Goal: Find specific page/section: Find specific page/section

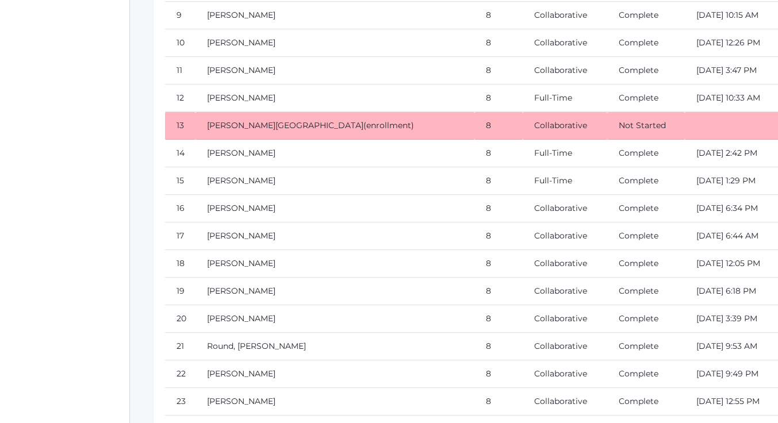
scroll to position [11503, 0]
click at [247, 126] on link "[PERSON_NAME][GEOGRAPHIC_DATA]" at bounding box center [285, 125] width 156 height 10
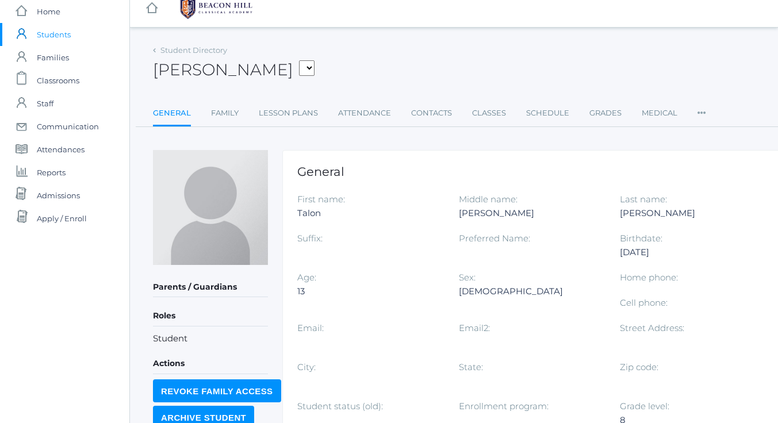
scroll to position [10, 0]
click at [229, 116] on link "Family" at bounding box center [225, 114] width 28 height 23
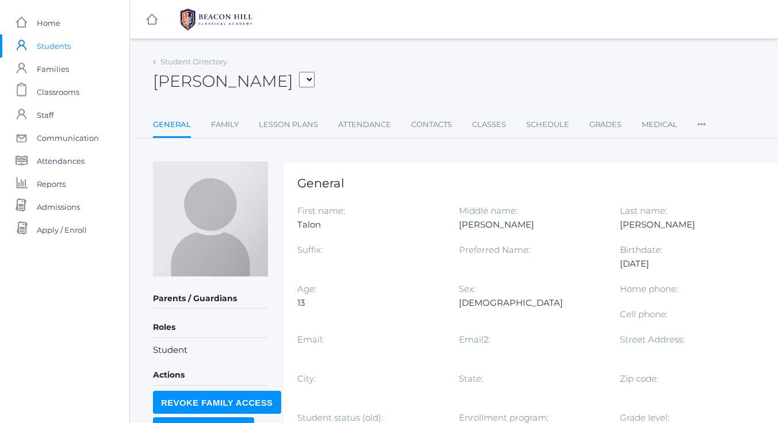
scroll to position [10, 0]
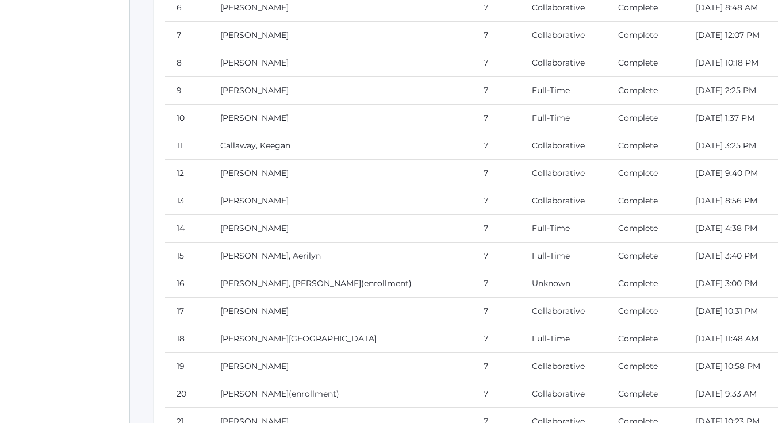
scroll to position [10181, 0]
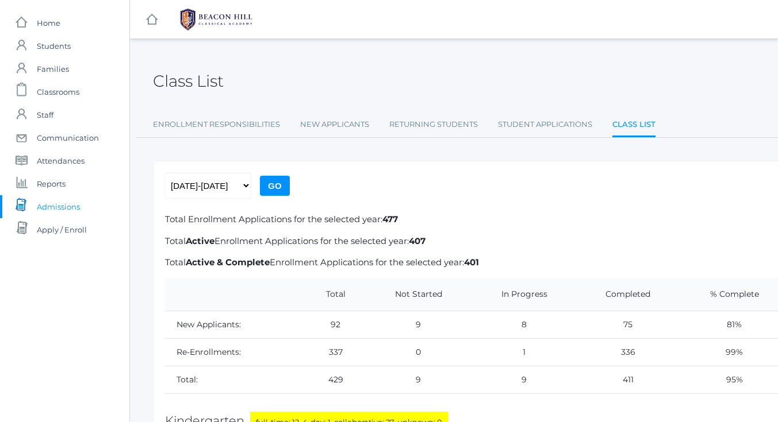
select select "[DATE]-[DATE]"
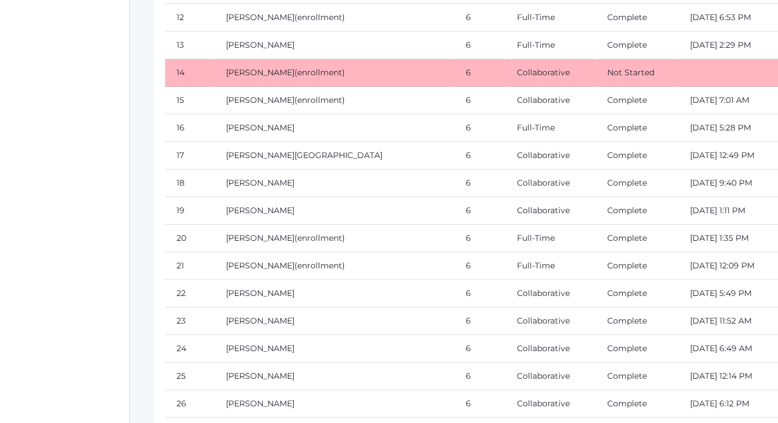
scroll to position [8993, 0]
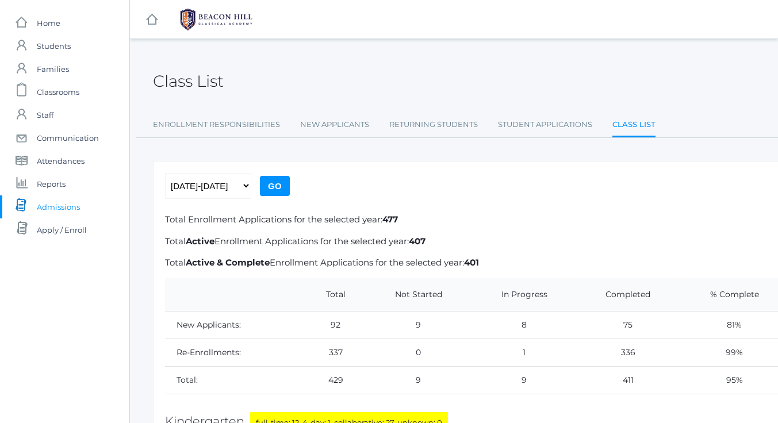
scroll to position [8993, 0]
